Goal: Transaction & Acquisition: Purchase product/service

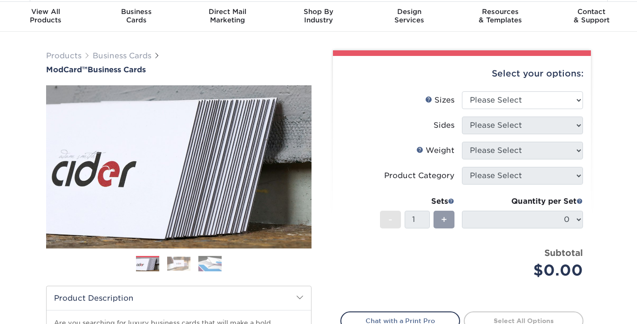
scroll to position [28, 0]
click at [548, 95] on select "Please Select 1.5" x 3.5" - Mini 1.75" x 3.5" - Mini 2" x 2" - Square 2" x 3" -…" at bounding box center [522, 100] width 121 height 18
select select "2.00x3.50"
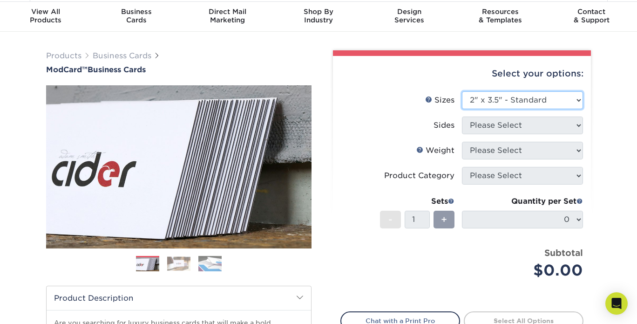
click at [462, 91] on select "Please Select 1.5" x 3.5" - Mini 1.75" x 3.5" - Mini 2" x 2" - Square 2" x 3" -…" at bounding box center [522, 100] width 121 height 18
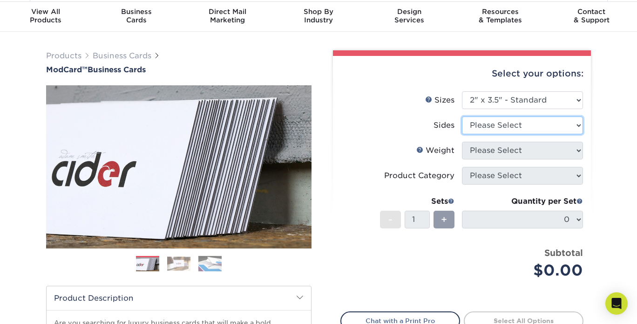
click at [551, 122] on select "Please Select Print Both Sides Print Front Only" at bounding box center [522, 125] width 121 height 18
select select "13abbda7-1d64-4f25-8bb2-c179b224825d"
click at [462, 116] on select "Please Select Print Both Sides Print Front Only" at bounding box center [522, 125] width 121 height 18
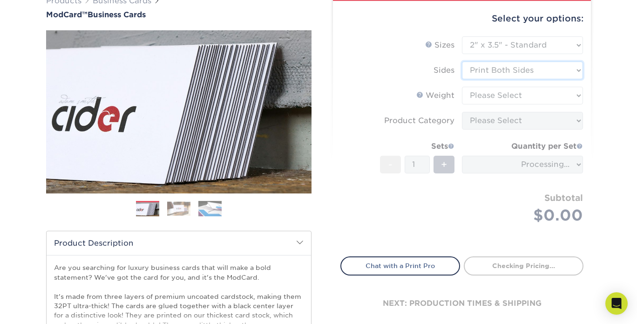
scroll to position [83, 0]
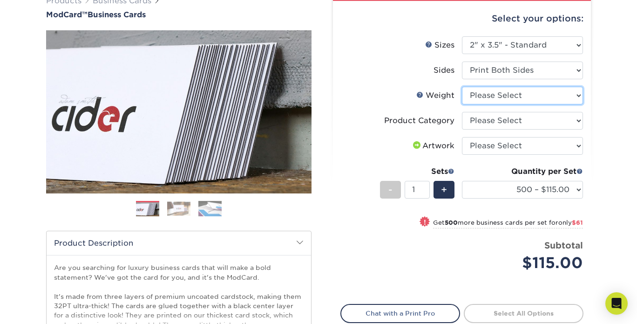
click at [549, 96] on select "Please Select 32PTUCBLK" at bounding box center [522, 96] width 121 height 18
select select "32PTUCBLK"
click at [462, 87] on select "Please Select 32PTUCBLK" at bounding box center [522, 96] width 121 height 18
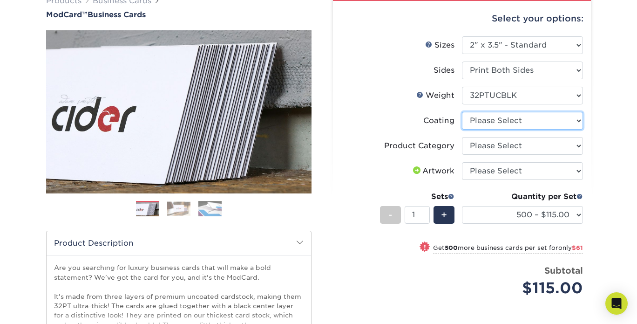
click at [552, 120] on select at bounding box center [522, 121] width 121 height 18
click at [462, 112] on select at bounding box center [522, 121] width 121 height 18
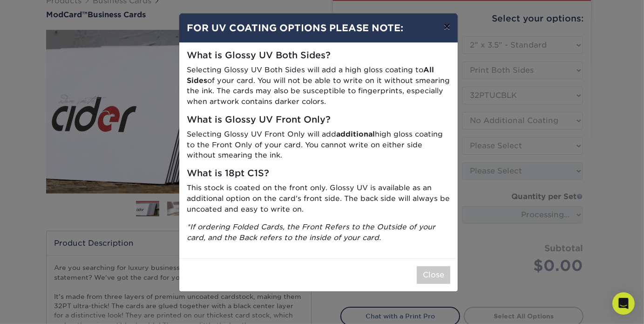
click at [449, 29] on button "×" at bounding box center [446, 27] width 21 height 26
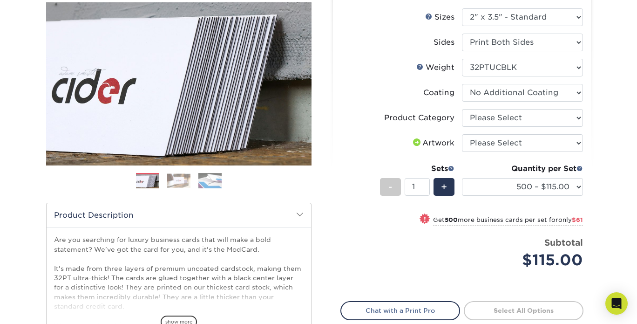
scroll to position [113, 0]
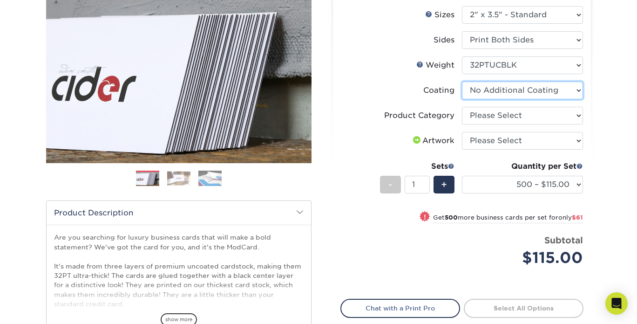
click at [574, 88] on select at bounding box center [522, 90] width 121 height 18
select select "-1"
click at [462, 81] on select at bounding box center [522, 90] width 121 height 18
select select
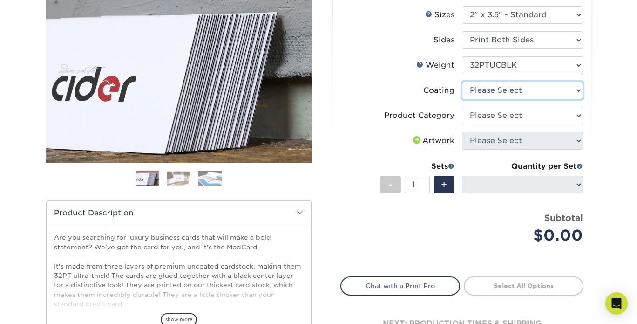
click at [576, 88] on select at bounding box center [522, 90] width 121 height 18
select select "3e7618de-abca-4bda-9f97-8b9129e913d8"
click at [462, 81] on select at bounding box center [522, 90] width 121 height 18
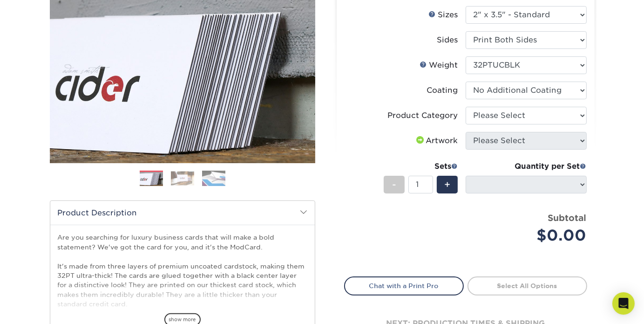
select select "-1"
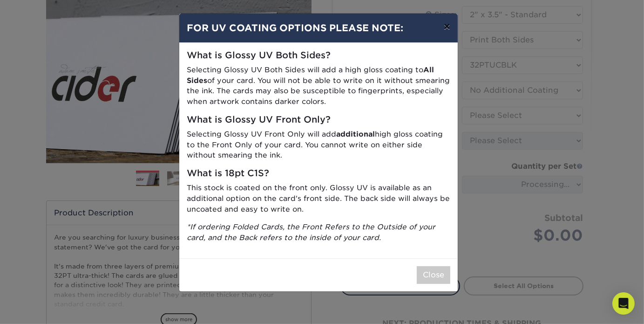
click at [451, 30] on button "×" at bounding box center [446, 27] width 21 height 26
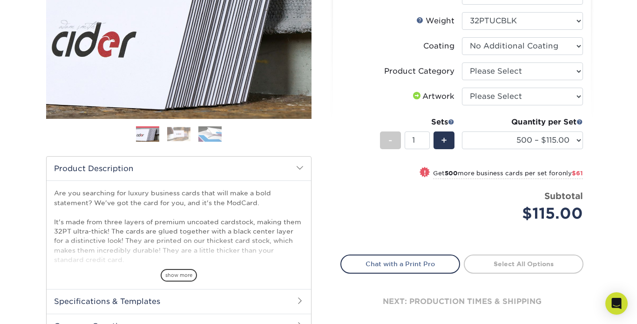
scroll to position [157, 0]
click at [574, 71] on select "Please Select Business Cards" at bounding box center [522, 71] width 121 height 18
select select "3b5148f1-0588-4f88-a218-97bcfdce65c1"
click at [462, 62] on select "Please Select Business Cards" at bounding box center [522, 71] width 121 height 18
click at [610, 65] on div "Products Business Cards ModCard™ Business Cards Previous Next" at bounding box center [318, 150] width 637 height 497
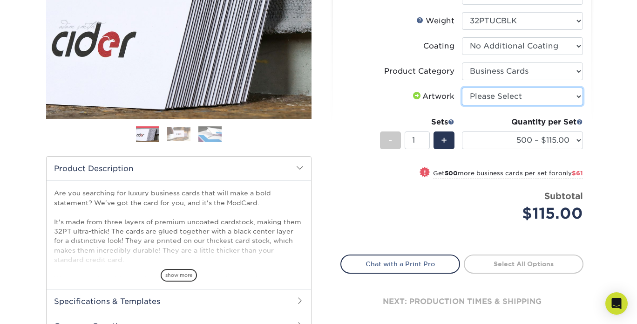
click at [569, 101] on select "Please Select I will upload files I need a design - $100" at bounding box center [522, 97] width 121 height 18
select select "upload"
click at [462, 88] on select "Please Select I will upload files I need a design - $100" at bounding box center [522, 97] width 121 height 18
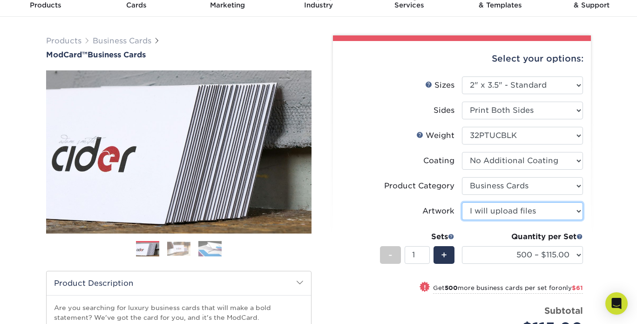
scroll to position [0, 0]
